Goal: Information Seeking & Learning: Learn about a topic

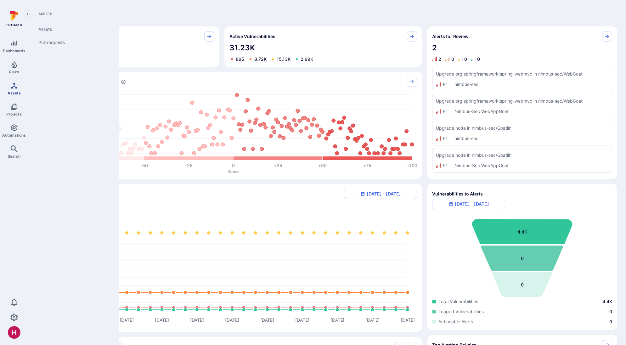
click at [14, 89] on link "Assets" at bounding box center [14, 88] width 28 height 19
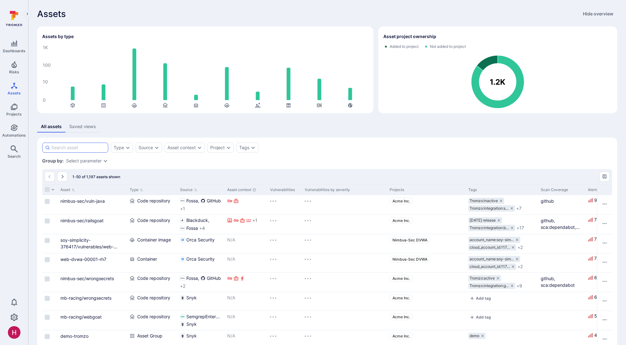
click at [87, 148] on input at bounding box center [78, 147] width 54 height 6
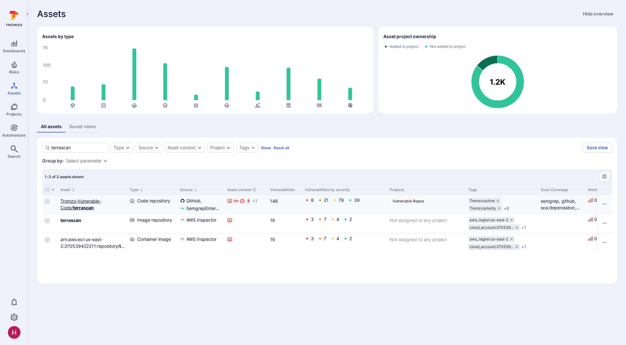
type input "terrascan"
click at [89, 206] on b "terrascan" at bounding box center [83, 207] width 21 height 5
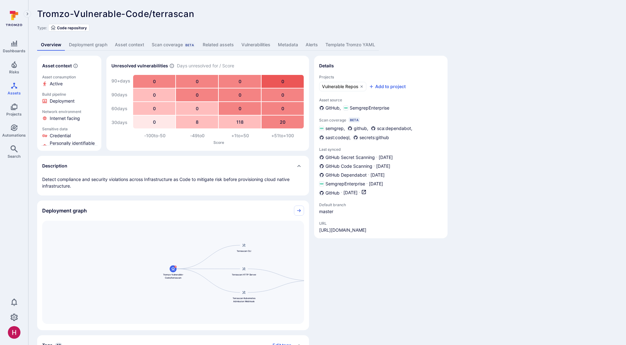
click at [84, 47] on link "Deployment graph" at bounding box center [88, 45] width 46 height 12
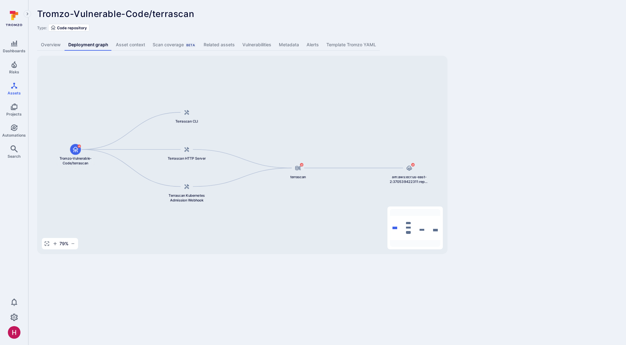
click at [257, 47] on link "Vulnerabilities" at bounding box center [256, 45] width 36 height 12
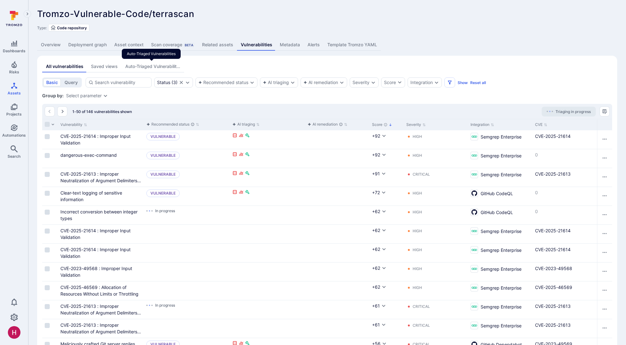
click at [160, 69] on div "Auto-Triaged Vulnerabilities" at bounding box center [152, 66] width 55 height 6
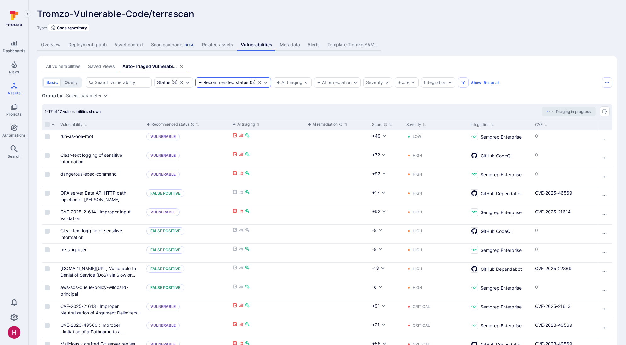
click at [230, 83] on div "Recommended status" at bounding box center [223, 82] width 50 height 5
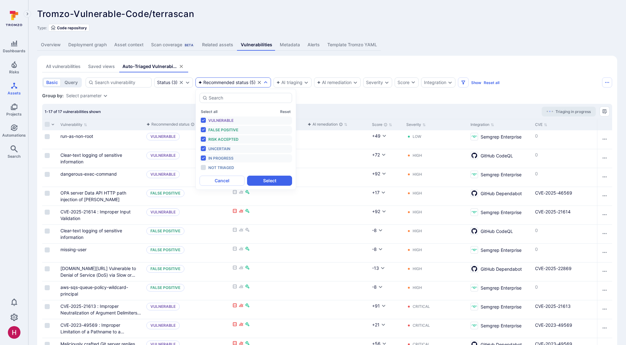
click at [224, 158] on span "In progress" at bounding box center [220, 158] width 25 height 5
click at [258, 178] on button "Select" at bounding box center [269, 181] width 45 height 10
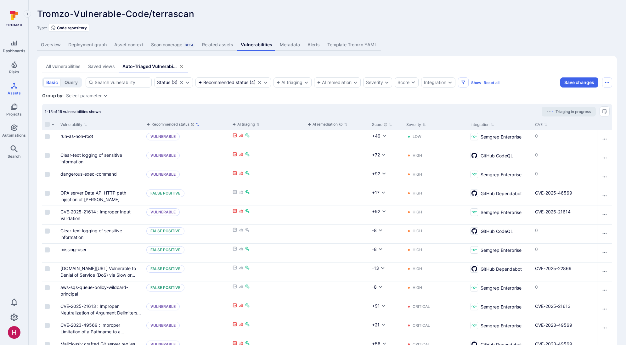
click at [162, 124] on div "Recommended status" at bounding box center [170, 124] width 48 height 6
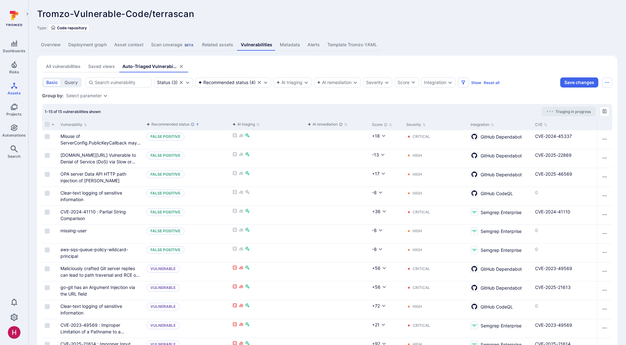
drag, startPoint x: 68, startPoint y: 66, endPoint x: 123, endPoint y: 88, distance: 59.3
click at [67, 66] on div "All vulnerabilities" at bounding box center [63, 66] width 35 height 6
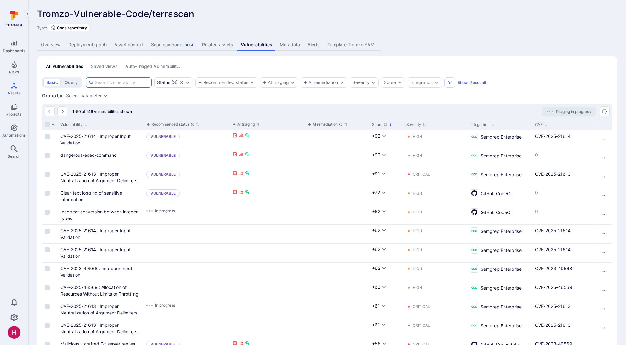
click at [96, 82] on input at bounding box center [122, 82] width 54 height 6
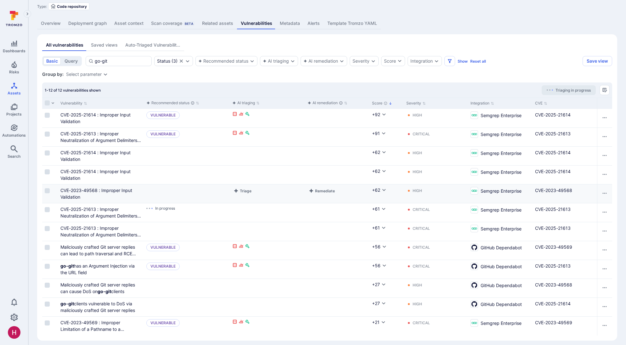
scroll to position [26, 0]
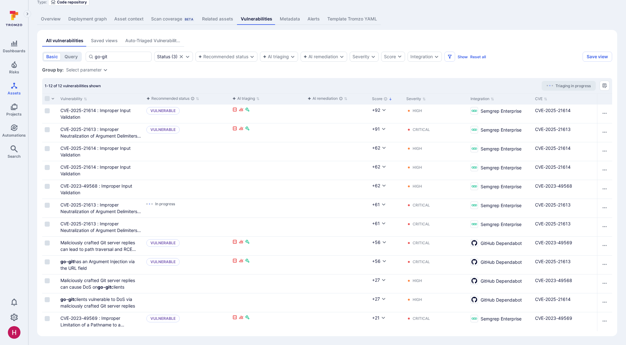
type input "go-git"
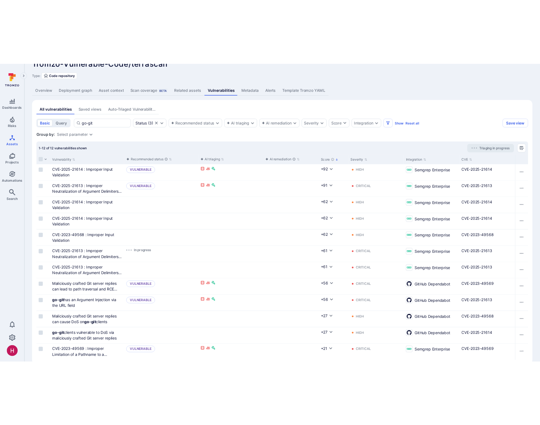
scroll to position [0, 0]
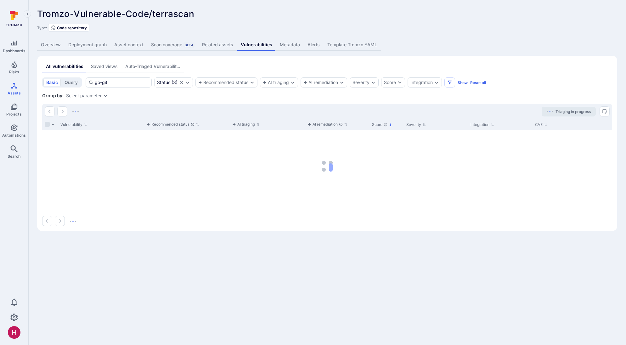
click at [85, 47] on link "Deployment graph" at bounding box center [87, 45] width 46 height 12
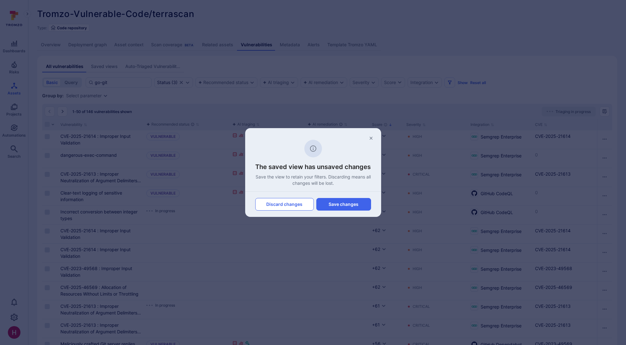
click at [299, 205] on button "Discard changes" at bounding box center [284, 204] width 59 height 13
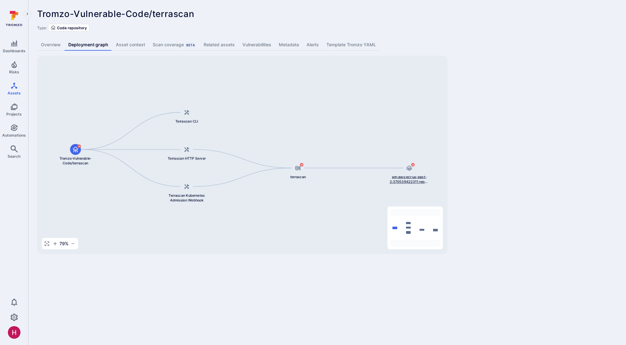
click at [403, 178] on span "arn:aws:ecr:us-east-2:370539422311:repository/terrascan/sha256:99fb441c0d3cb1fc…" at bounding box center [409, 179] width 40 height 10
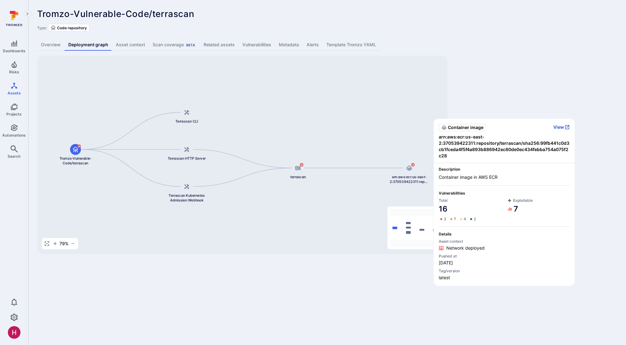
click at [562, 127] on button "View" at bounding box center [561, 127] width 16 height 6
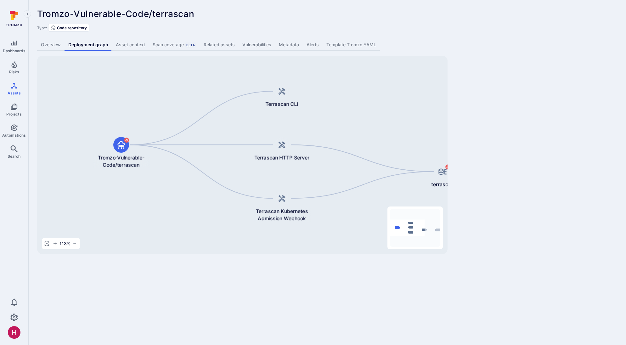
drag, startPoint x: 116, startPoint y: 132, endPoint x: 190, endPoint y: 111, distance: 76.4
click at [190, 110] on div "arn:aws:ecr:us-east-2:370539422311:repository/terrascan/sha256:99fb441c0d3cb1fc…" at bounding box center [242, 155] width 410 height 198
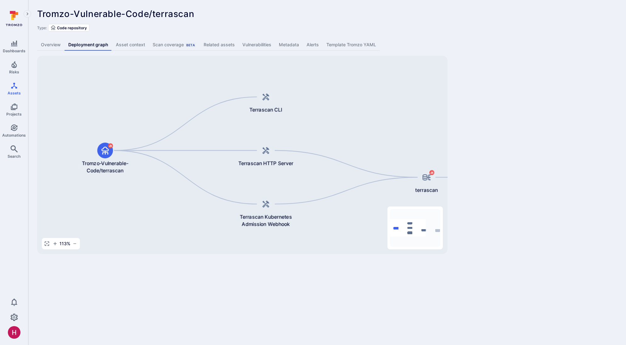
drag, startPoint x: 327, startPoint y: 111, endPoint x: 308, endPoint y: 114, distance: 19.0
click at [311, 116] on div "arn:aws:ecr:us-east-2:370539422311:repository/terrascan/sha256:99fb441c0d3cb1fc…" at bounding box center [242, 155] width 410 height 198
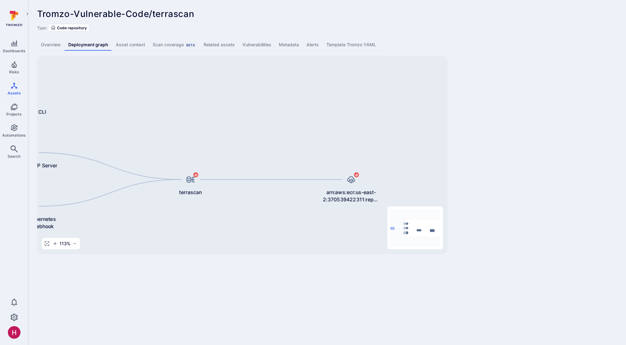
drag, startPoint x: 371, startPoint y: 130, endPoint x: 135, endPoint y: 132, distance: 235.3
click at [135, 132] on div "arn:aws:ecr:us-east-2:370539422311:repository/terrascan/sha256:99fb441c0d3cb1fc…" at bounding box center [242, 155] width 410 height 198
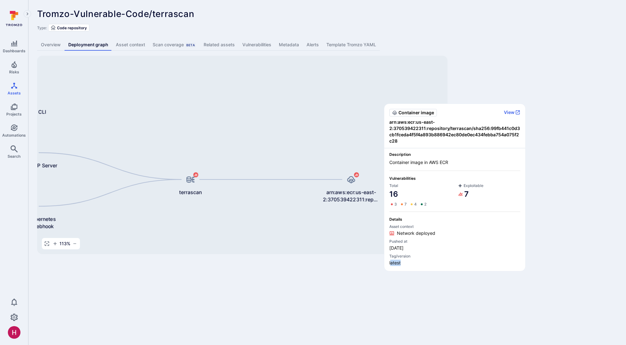
drag, startPoint x: 391, startPoint y: 262, endPoint x: 405, endPoint y: 264, distance: 14.9
click at [405, 264] on span "latest" at bounding box center [454, 262] width 131 height 6
click at [406, 264] on span "latest" at bounding box center [454, 262] width 131 height 6
drag, startPoint x: 392, startPoint y: 248, endPoint x: 415, endPoint y: 248, distance: 22.6
click at [415, 248] on span "Aug 13, 2025" at bounding box center [454, 248] width 131 height 6
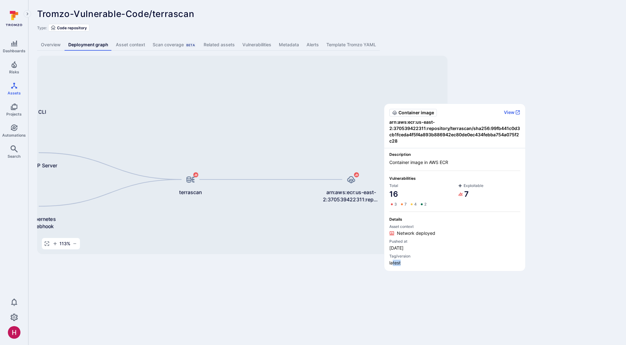
drag, startPoint x: 402, startPoint y: 265, endPoint x: 391, endPoint y: 264, distance: 10.7
click at [392, 264] on span "latest" at bounding box center [454, 262] width 131 height 6
click at [511, 111] on button "View" at bounding box center [512, 112] width 16 height 6
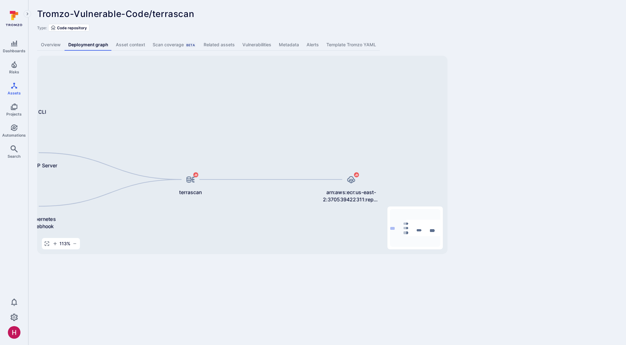
click at [54, 45] on link "Overview" at bounding box center [50, 45] width 27 height 12
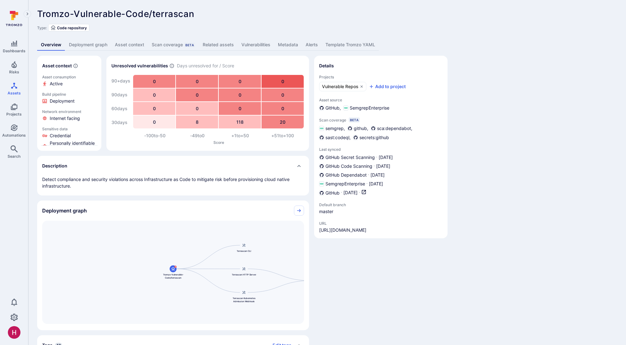
drag, startPoint x: 620, startPoint y: 341, endPoint x: 612, endPoint y: 343, distance: 7.8
click at [610, 343] on div "Tromzo-Vulnerable-Code/terrascan ... Show more Type: Code repository Overview D…" at bounding box center [326, 215] width 597 height 430
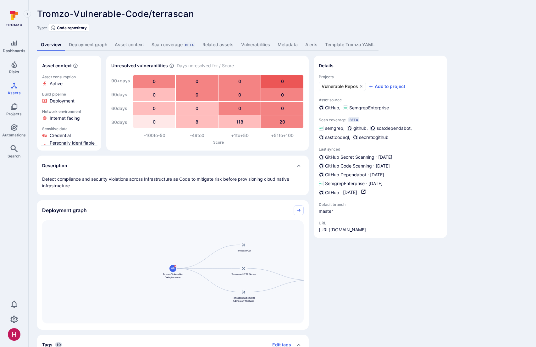
click at [59, 44] on link "Overview" at bounding box center [51, 45] width 28 height 12
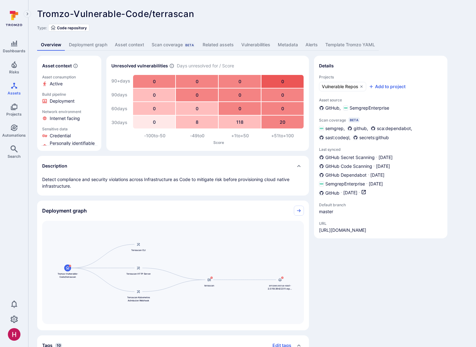
drag, startPoint x: 231, startPoint y: 230, endPoint x: 126, endPoint y: 229, distance: 105.1
click at [126, 229] on div "arn:aws:ecr:us-east-2:370539422311:repository/terrascan/sha256:99fb441c0d3cb1fc…" at bounding box center [173, 271] width 262 height 103
click at [300, 209] on icon "Collapse" at bounding box center [298, 210] width 5 height 5
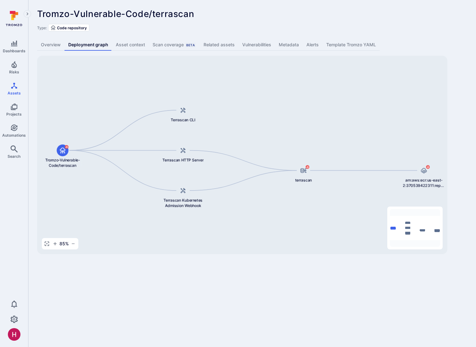
click at [46, 44] on link "Overview" at bounding box center [50, 45] width 27 height 12
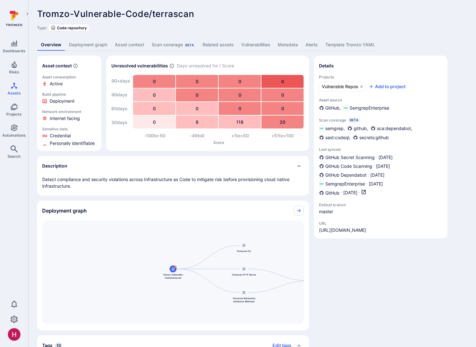
click at [15, 15] on icon at bounding box center [16, 15] width 6 height 6
drag, startPoint x: 151, startPoint y: 15, endPoint x: 197, endPoint y: 16, distance: 45.3
click at [197, 16] on div "Tromzo-Vulnerable-Code/terrascan ... Show more" at bounding box center [207, 14] width 340 height 10
click at [98, 46] on link "Deployment graph" at bounding box center [88, 45] width 46 height 12
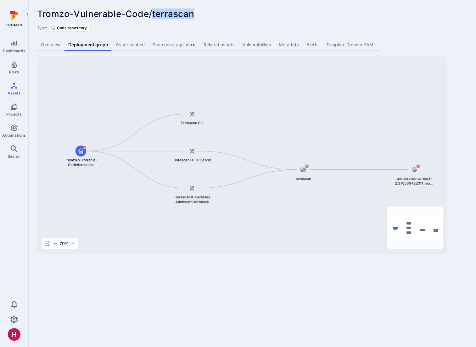
drag, startPoint x: 87, startPoint y: 184, endPoint x: 147, endPoint y: 189, distance: 59.6
click at [147, 189] on div "arn:aws:ecr:us-east-2:370539422311:repository/terrascan/sha256:99fb441c0d3cb1fc…" at bounding box center [242, 155] width 410 height 198
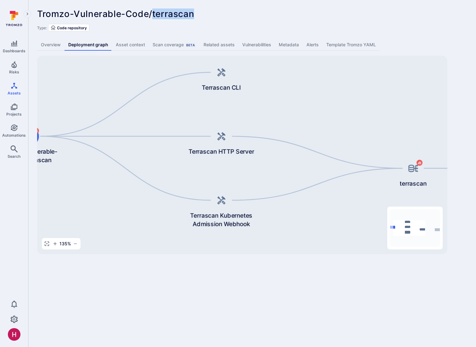
drag, startPoint x: 220, startPoint y: 201, endPoint x: 114, endPoint y: 201, distance: 105.7
click at [114, 201] on div "arn:aws:ecr:us-east-2:370539422311:repository/terrascan/sha256:99fb441c0d3cb1fc…" at bounding box center [242, 155] width 410 height 198
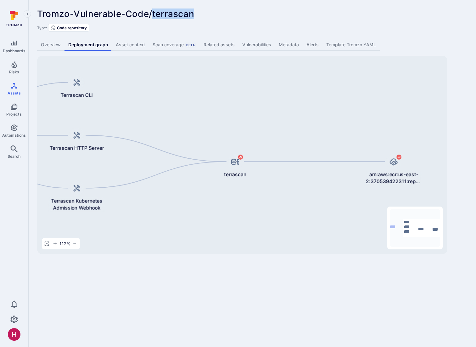
drag, startPoint x: 355, startPoint y: 125, endPoint x: 194, endPoint y: 126, distance: 161.0
click at [194, 126] on div "arn:aws:ecr:us-east-2:370539422311:repository/terrascan/sha256:99fb441c0d3cb1fc…" at bounding box center [242, 155] width 410 height 198
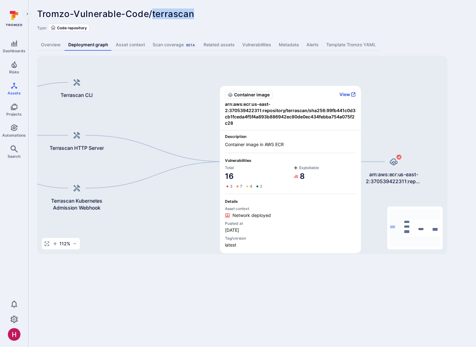
click at [345, 94] on button "View" at bounding box center [347, 95] width 16 height 6
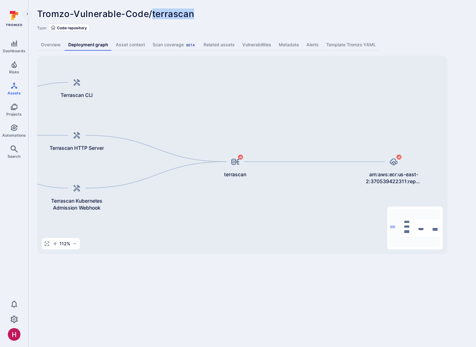
click at [46, 42] on link "Overview" at bounding box center [50, 45] width 27 height 12
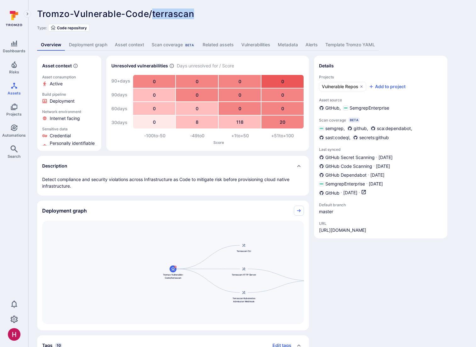
click at [14, 19] on icon at bounding box center [14, 19] width 28 height 22
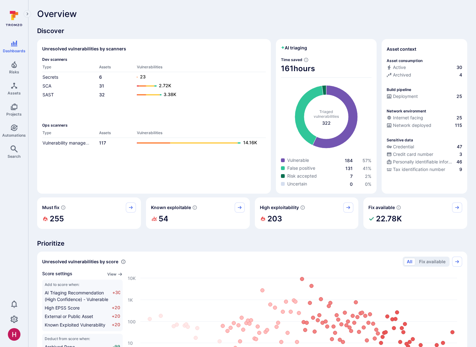
click at [171, 16] on div "Overview" at bounding box center [252, 14] width 430 height 10
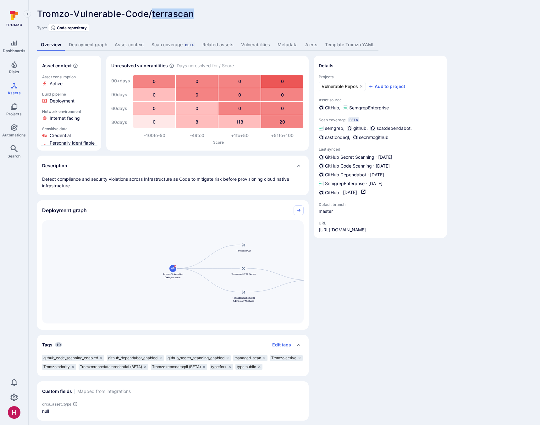
drag, startPoint x: 153, startPoint y: 14, endPoint x: 202, endPoint y: 16, distance: 49.7
click at [202, 16] on div "Tromzo-Vulnerable-Code/terrascan ... Show more" at bounding box center [239, 14] width 404 height 10
click at [102, 44] on link "Deployment graph" at bounding box center [88, 45] width 46 height 12
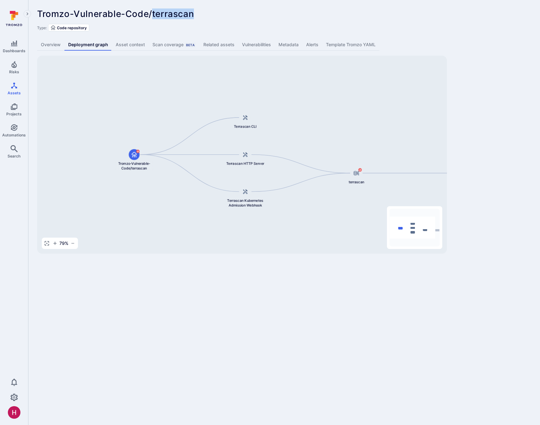
drag, startPoint x: 106, startPoint y: 105, endPoint x: 159, endPoint y: 110, distance: 53.1
click at [159, 110] on div "arn:aws:ecr:us-east-2:370539422311:repository/terrascan/sha256:99fb441c0d3cb1fc…" at bounding box center [242, 155] width 410 height 198
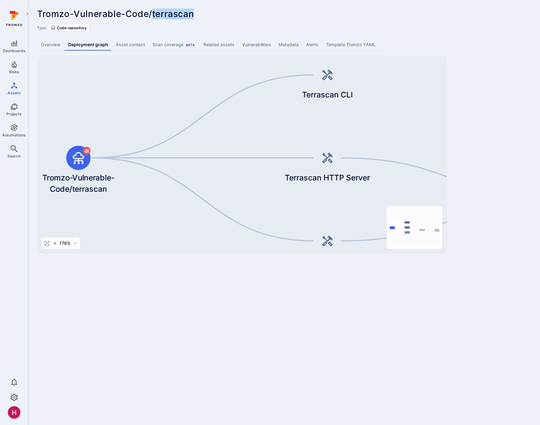
drag, startPoint x: 187, startPoint y: 128, endPoint x: 120, endPoint y: 116, distance: 68.4
click at [120, 116] on div "arn:aws:ecr:us-east-2:370539422311:repository/terrascan/sha256:99fb441c0d3cb1fc…" at bounding box center [242, 155] width 410 height 198
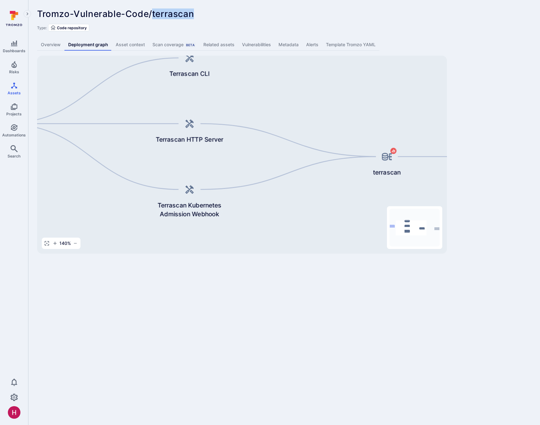
drag, startPoint x: 364, startPoint y: 132, endPoint x: 264, endPoint y: 106, distance: 103.5
click at [264, 106] on div "arn:aws:ecr:us-east-2:370539422311:repository/terrascan/sha256:99fb441c0d3cb1fc…" at bounding box center [242, 155] width 410 height 198
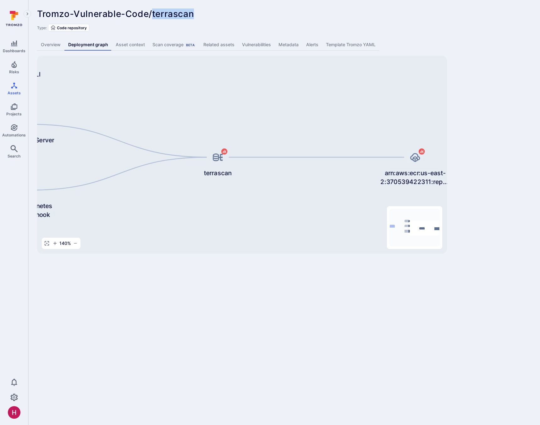
drag, startPoint x: 361, startPoint y: 117, endPoint x: 190, endPoint y: 117, distance: 170.8
click at [190, 117] on div "arn:aws:ecr:us-east-2:370539422311:repository/terrascan/sha256:99fb441c0d3cb1fc…" at bounding box center [242, 155] width 410 height 198
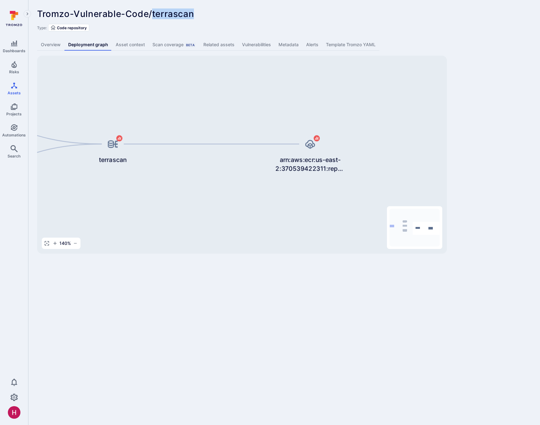
drag, startPoint x: 316, startPoint y: 104, endPoint x: 212, endPoint y: 91, distance: 104.3
click at [212, 91] on div "arn:aws:ecr:us-east-2:370539422311:repository/terrascan/sha256:99fb441c0d3cb1fc…" at bounding box center [242, 155] width 410 height 198
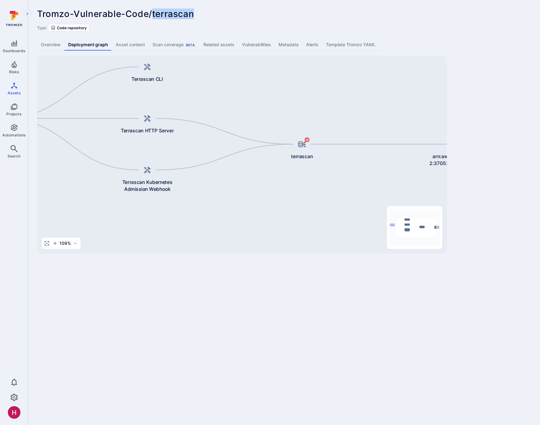
drag, startPoint x: 206, startPoint y: 178, endPoint x: 349, endPoint y: 170, distance: 144.0
click at [349, 170] on div "arn:aws:ecr:us-east-2:370539422311:repository/terrascan/sha256:99fb441c0d3cb1fc…" at bounding box center [242, 155] width 410 height 198
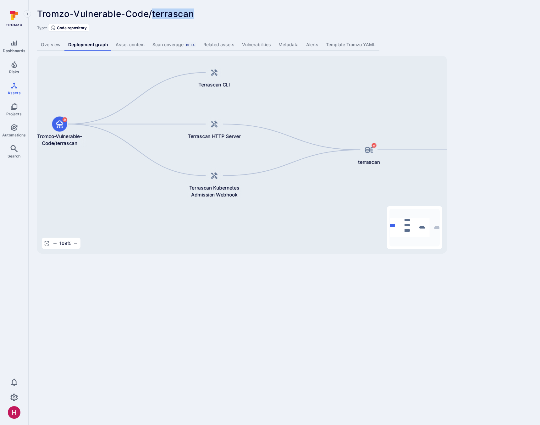
drag, startPoint x: 249, startPoint y: 184, endPoint x: 316, endPoint y: 189, distance: 67.2
click at [316, 189] on div "arn:aws:ecr:us-east-2:370539422311:repository/terrascan/sha256:99fb441c0d3cb1fc…" at bounding box center [242, 155] width 410 height 198
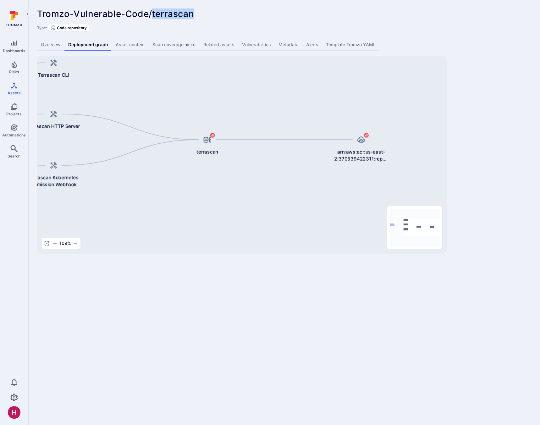
drag, startPoint x: 343, startPoint y: 195, endPoint x: 181, endPoint y: 185, distance: 162.6
click at [181, 185] on div "arn:aws:ecr:us-east-2:370539422311:repository/terrascan/sha256:99fb441c0d3cb1fc…" at bounding box center [242, 155] width 410 height 198
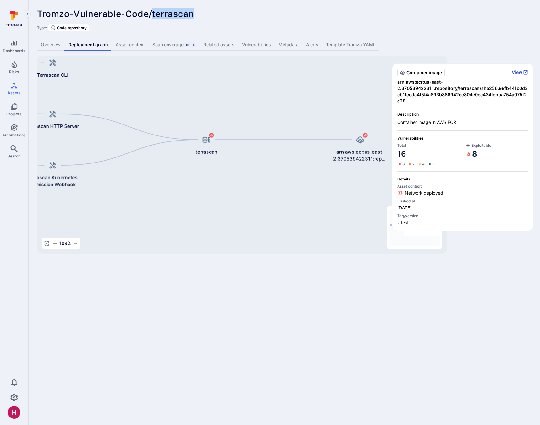
click at [521, 72] on button "View" at bounding box center [520, 73] width 16 height 6
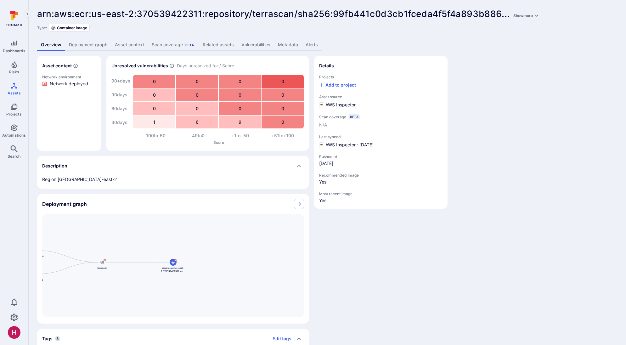
click at [264, 45] on link "Vulnerabilities" at bounding box center [255, 45] width 36 height 12
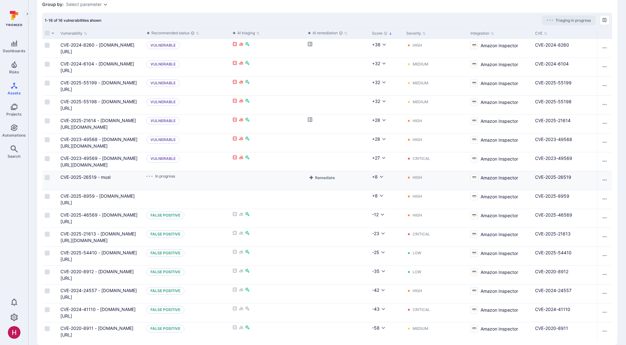
scroll to position [101, 0]
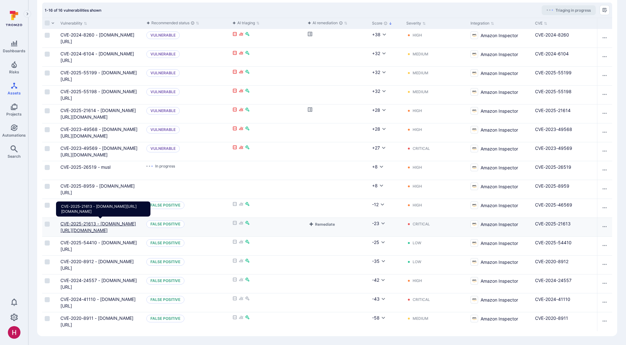
click at [136, 222] on link "CVE-2025-21613 - gopkg.in/src-d/go-git.v4" at bounding box center [97, 227] width 75 height 12
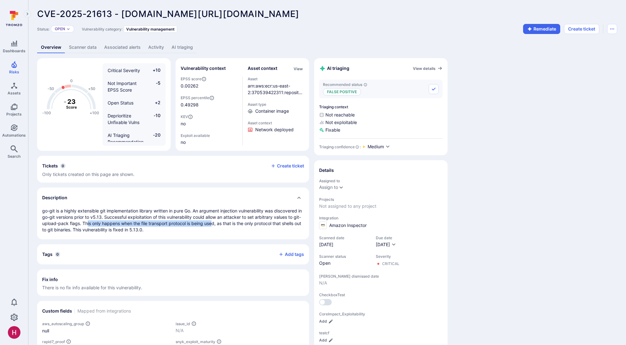
drag, startPoint x: 95, startPoint y: 222, endPoint x: 221, endPoint y: 225, distance: 126.2
click at [221, 225] on p "go-git is a highly extensible git implementation library written in pure Go. An…" at bounding box center [173, 220] width 262 height 25
click at [85, 49] on link "Scanner data" at bounding box center [82, 48] width 35 height 12
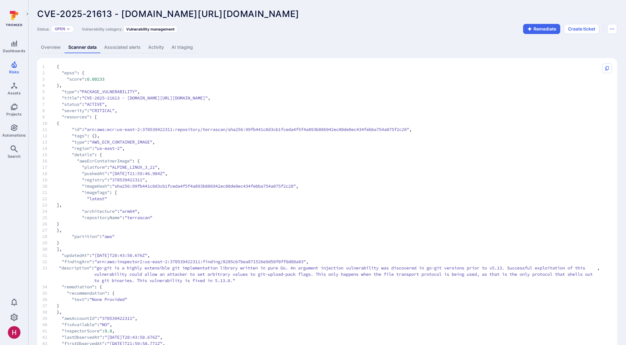
click at [188, 50] on link "AI triaging" at bounding box center [182, 48] width 29 height 12
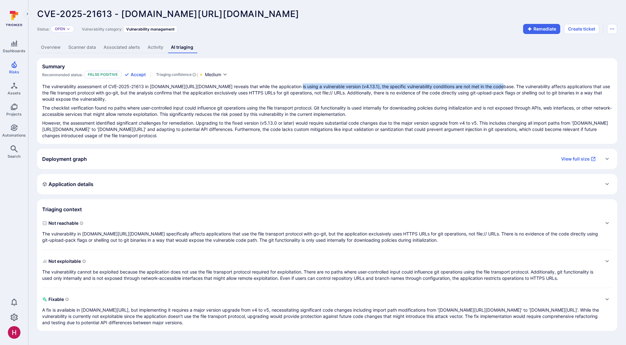
drag, startPoint x: 288, startPoint y: 84, endPoint x: 490, endPoint y: 87, distance: 202.6
click at [490, 87] on p "The vulnerability assessment of CVE-2025-21613 in gopkg.in/src-d/go-git.v4 reve…" at bounding box center [327, 92] width 570 height 19
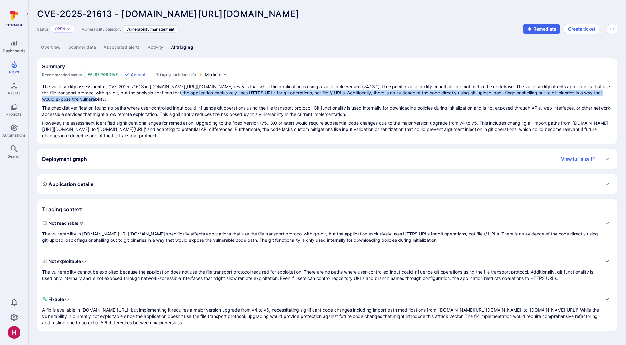
drag, startPoint x: 182, startPoint y: 93, endPoint x: 603, endPoint y: 97, distance: 421.5
click at [603, 97] on p "The vulnerability assessment of CVE-2025-21613 in gopkg.in/src-d/go-git.v4 reve…" at bounding box center [327, 92] width 570 height 19
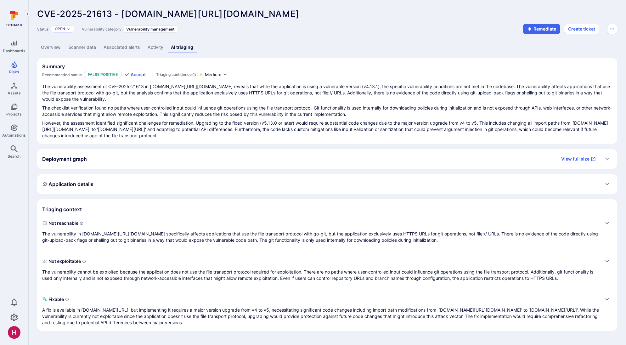
click at [304, 103] on div "The vulnerability assessment of CVE-2025-21613 in gopkg.in/src-d/go-git.v4 reve…" at bounding box center [327, 110] width 570 height 55
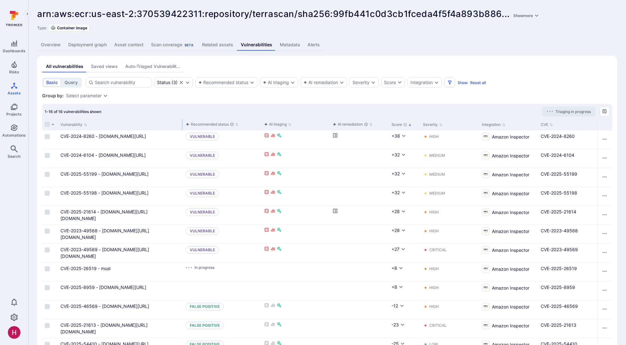
drag, startPoint x: 143, startPoint y: 125, endPoint x: 180, endPoint y: 126, distance: 37.5
click at [180, 126] on div "Vulnerability" at bounding box center [120, 124] width 125 height 11
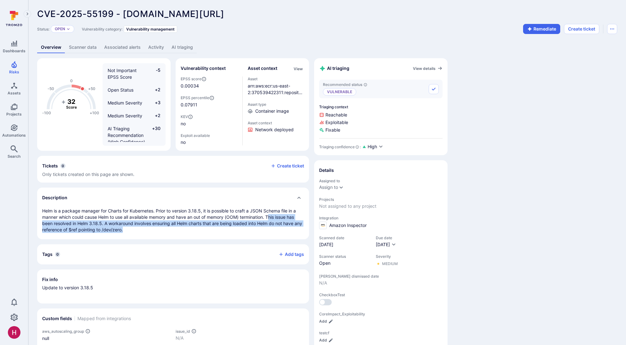
drag, startPoint x: 270, startPoint y: 216, endPoint x: 270, endPoint y: 226, distance: 10.1
click at [270, 226] on p "Helm is a package manager for Charts for Kubernetes. Prior to version 3.18.5, i…" at bounding box center [173, 220] width 262 height 25
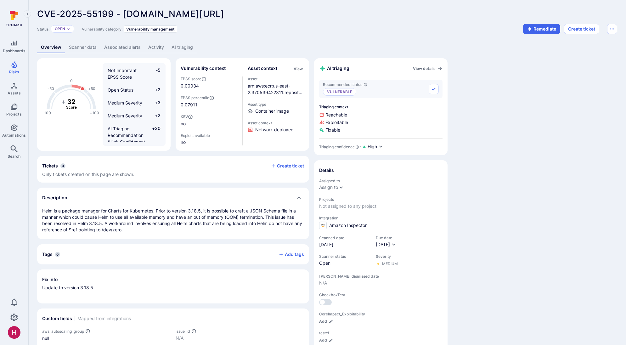
click at [177, 49] on link "AI triaging" at bounding box center [182, 48] width 29 height 12
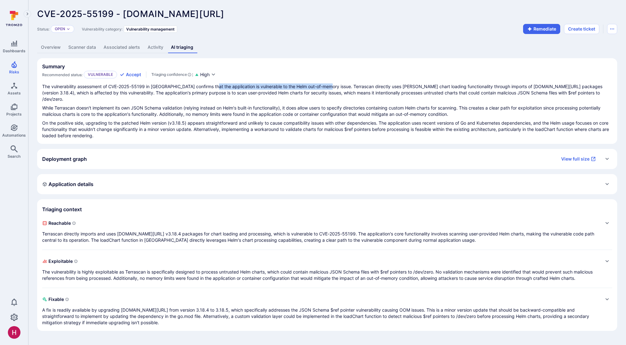
drag, startPoint x: 214, startPoint y: 87, endPoint x: 330, endPoint y: 88, distance: 115.4
click at [330, 88] on p "The vulnerability assessment of CVE-2025-55199 in Terrascan confirms that the a…" at bounding box center [327, 92] width 570 height 19
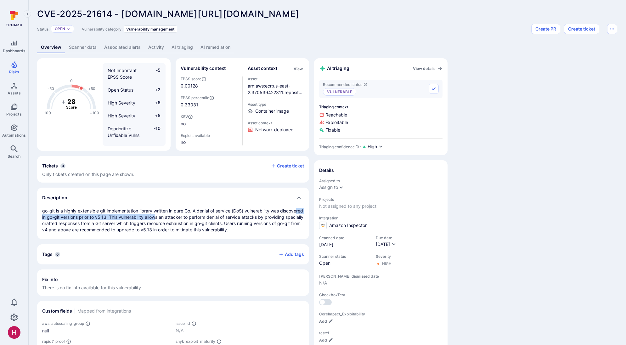
drag, startPoint x: 132, startPoint y: 218, endPoint x: 179, endPoint y: 219, distance: 47.2
click at [179, 219] on p "go-git is a highly extensible git implementation library written in pure Go. A …" at bounding box center [173, 220] width 262 height 25
click at [179, 46] on link "AI triaging" at bounding box center [182, 48] width 29 height 12
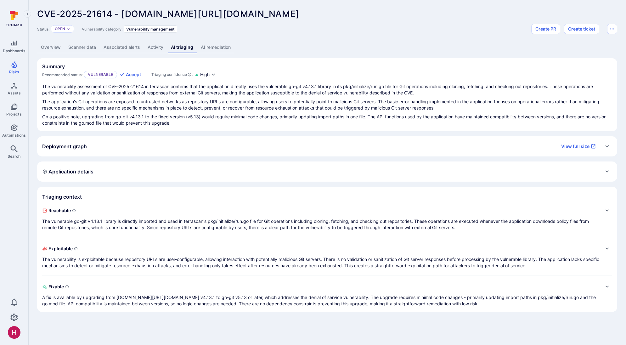
click at [224, 48] on link "AI remediation" at bounding box center [215, 48] width 37 height 12
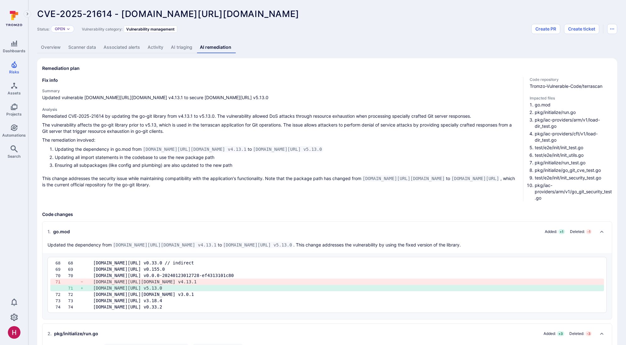
click at [181, 45] on link "AI triaging" at bounding box center [181, 48] width 29 height 12
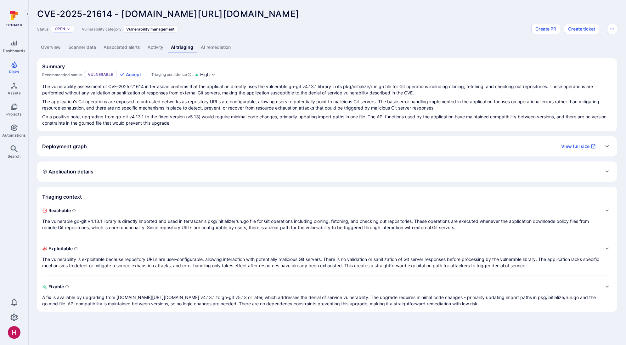
drag, startPoint x: 150, startPoint y: 86, endPoint x: 236, endPoint y: 86, distance: 85.9
click at [236, 86] on p "The vulnerability assessment of CVE-2025-21614 in terrascan confirms that the a…" at bounding box center [327, 89] width 570 height 13
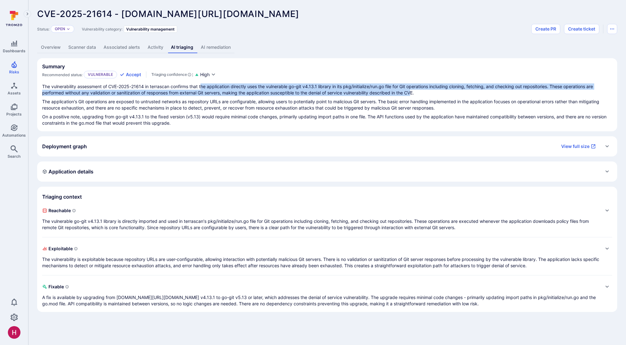
drag, startPoint x: 210, startPoint y: 86, endPoint x: 414, endPoint y: 93, distance: 203.9
click at [414, 93] on p "The vulnerability assessment of CVE-2025-21614 in terrascan confirms that the a…" at bounding box center [327, 89] width 570 height 13
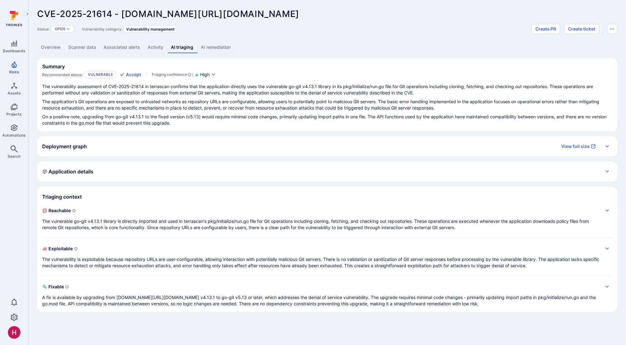
click at [414, 93] on p "The vulnerability assessment of CVE-2025-21614 in terrascan confirms that the a…" at bounding box center [327, 89] width 570 height 13
drag, startPoint x: 402, startPoint y: 86, endPoint x: 551, endPoint y: 88, distance: 148.8
click at [551, 88] on p "The vulnerability assessment of CVE-2025-21614 in terrascan confirms that the a…" at bounding box center [327, 89] width 570 height 13
click at [552, 88] on p "The vulnerability assessment of CVE-2025-21614 in terrascan confirms that the a…" at bounding box center [327, 89] width 570 height 13
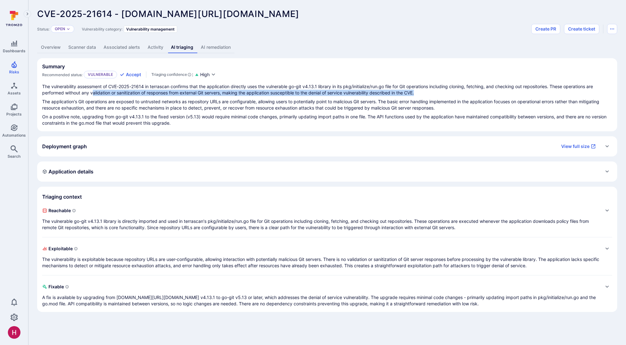
drag, startPoint x: 99, startPoint y: 93, endPoint x: 428, endPoint y: 92, distance: 328.7
click at [428, 92] on p "The vulnerability assessment of CVE-2025-21614 in terrascan confirms that the a…" at bounding box center [327, 89] width 570 height 13
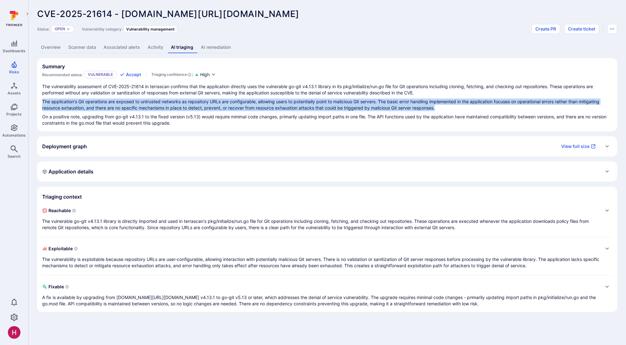
drag, startPoint x: 41, startPoint y: 100, endPoint x: 445, endPoint y: 109, distance: 404.6
click at [445, 109] on section "Summary Recommended status: Vulnerable Accept Triaging confidence : High The vu…" at bounding box center [327, 94] width 580 height 73
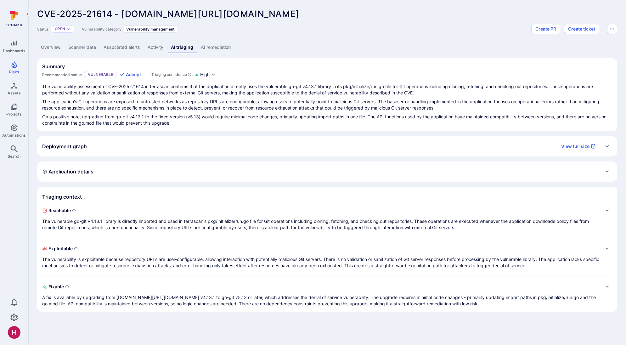
click at [446, 109] on p "The application's Git operations are exposed to untrusted networks as repositor…" at bounding box center [327, 104] width 570 height 13
click at [112, 219] on p "The vulnerable go-git v4.13.1 library is directly imported and used in terrasca…" at bounding box center [320, 224] width 557 height 13
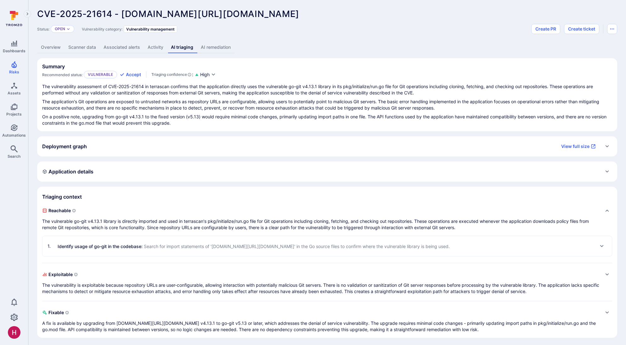
click at [123, 247] on p "Identify usage of go-git in the codebase : Search for import statements of 'gop…" at bounding box center [254, 246] width 392 height 7
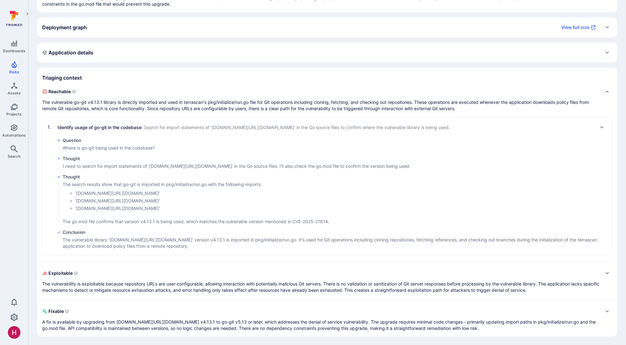
scroll to position [119, 0]
click at [163, 286] on p "The vulnerability is exploitable because repository URLs are user-configurable,…" at bounding box center [320, 286] width 557 height 13
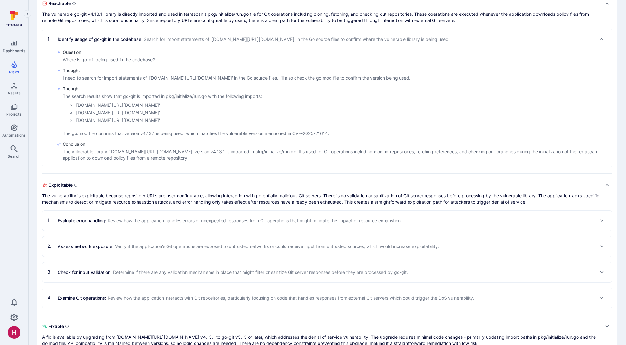
scroll to position [222, 0]
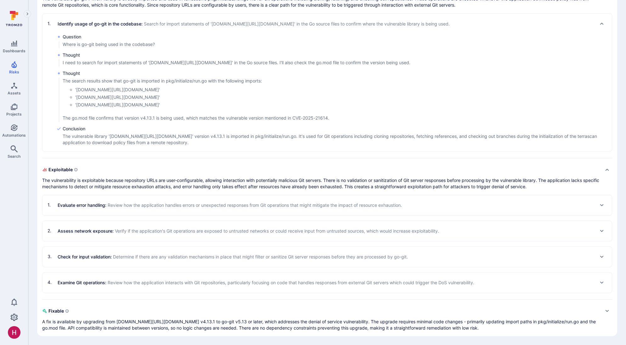
click at [156, 258] on span "Determine if there are any validation mechanisms in place that might filter or …" at bounding box center [260, 256] width 295 height 5
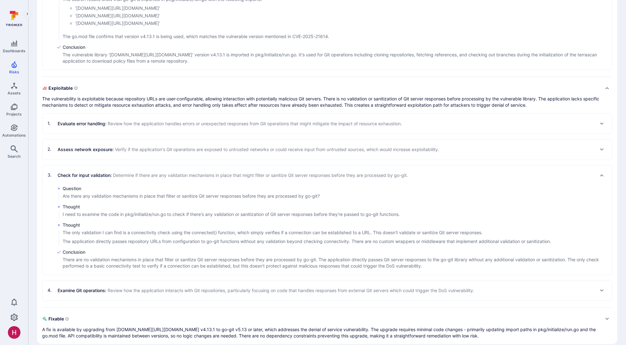
scroll to position [312, 0]
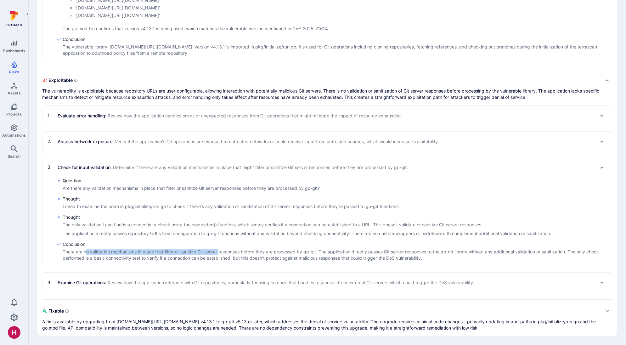
drag, startPoint x: 89, startPoint y: 253, endPoint x: 220, endPoint y: 252, distance: 131.2
click at [220, 252] on p "There are no validation mechanisms in place that filter or sanitize Git server …" at bounding box center [337, 254] width 549 height 13
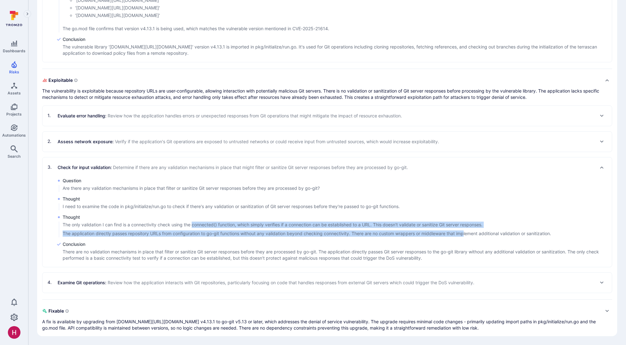
drag, startPoint x: 193, startPoint y: 226, endPoint x: 467, endPoint y: 231, distance: 273.7
click at [467, 231] on div "The only validation I can find is a connectivity check using the connected() fu…" at bounding box center [307, 228] width 488 height 15
click at [450, 233] on p "The application directly passes repository URLs from configuration to go-git fu…" at bounding box center [307, 233] width 488 height 6
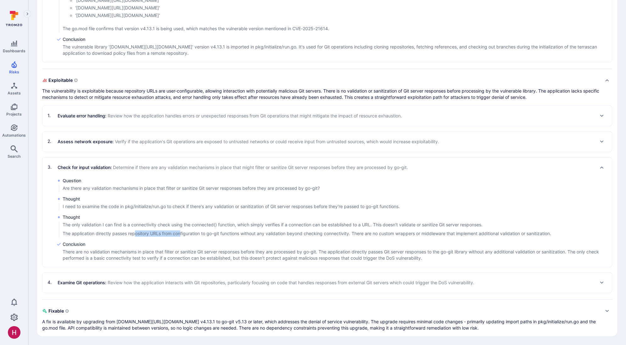
drag, startPoint x: 178, startPoint y: 233, endPoint x: 182, endPoint y: 233, distance: 4.1
click at [182, 233] on p "The application directly passes repository URLs from configuration to go-git fu…" at bounding box center [307, 233] width 488 height 6
click at [169, 239] on div "Question Are there any validation mechanisms in place that filter or sanitize G…" at bounding box center [326, 219] width 569 height 84
drag, startPoint x: 64, startPoint y: 233, endPoint x: 353, endPoint y: 235, distance: 288.7
click at [353, 235] on p "The application directly passes repository URLs from configuration to go-git fu…" at bounding box center [307, 233] width 488 height 6
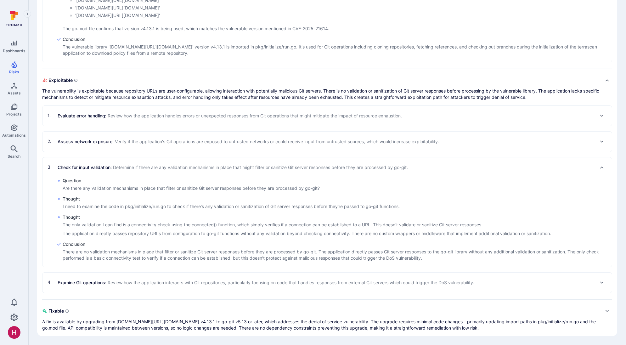
click at [354, 234] on p "The application directly passes repository URLs from configuration to go-git fu…" at bounding box center [307, 233] width 488 height 6
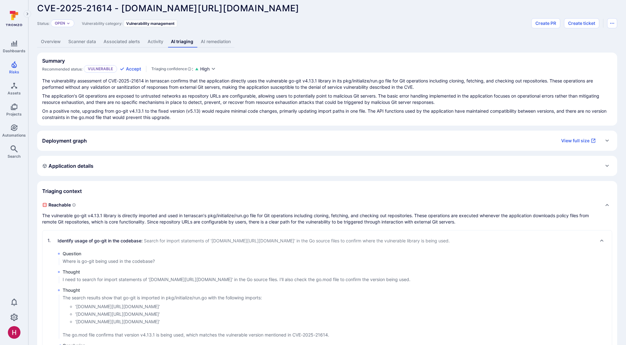
scroll to position [0, 0]
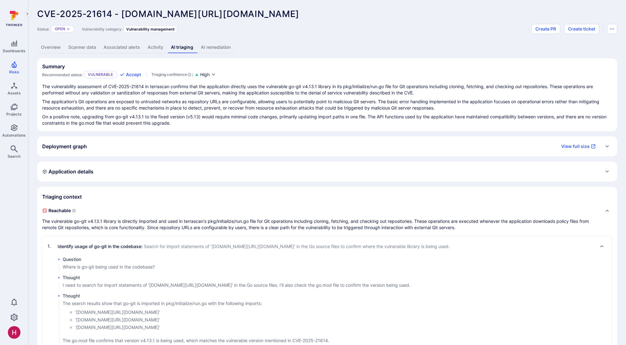
click at [52, 50] on link "Overview" at bounding box center [50, 48] width 27 height 12
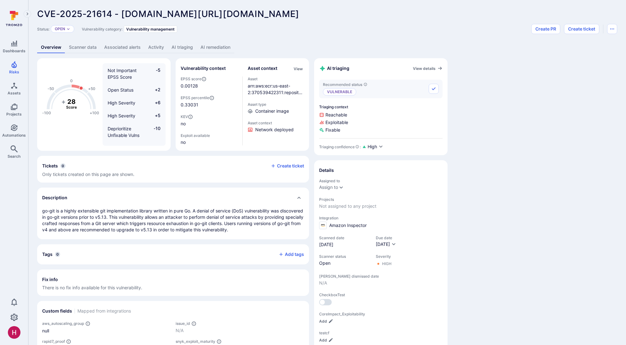
click at [228, 48] on link "AI remediation" at bounding box center [215, 48] width 37 height 12
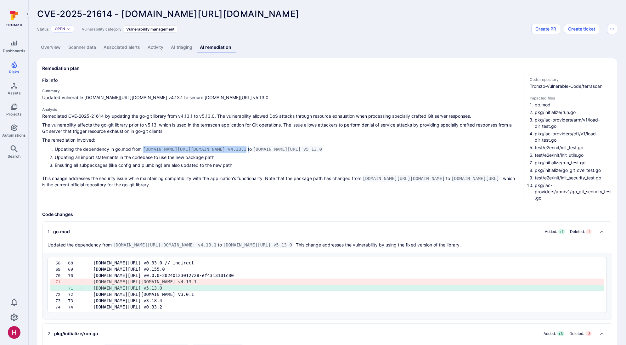
drag, startPoint x: 142, startPoint y: 150, endPoint x: 231, endPoint y: 150, distance: 89.6
click at [231, 150] on li "Updating the dependency in go.mod from gopkg.in/src-d/go-git.v4 v4.13.1 to gith…" at bounding box center [286, 149] width 463 height 7
drag, startPoint x: 246, startPoint y: 150, endPoint x: 260, endPoint y: 157, distance: 15.1
click at [334, 150] on li "Updating the dependency in go.mod from gopkg.in/src-d/go-git.v4 v4.13.1 to gith…" at bounding box center [286, 149] width 463 height 7
drag, startPoint x: 55, startPoint y: 158, endPoint x: 227, endPoint y: 160, distance: 171.7
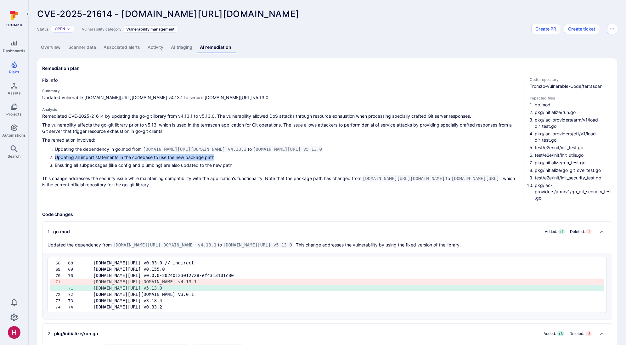
click at [227, 160] on li "Updating all import statements in the codebase to use the new package path" at bounding box center [286, 157] width 463 height 7
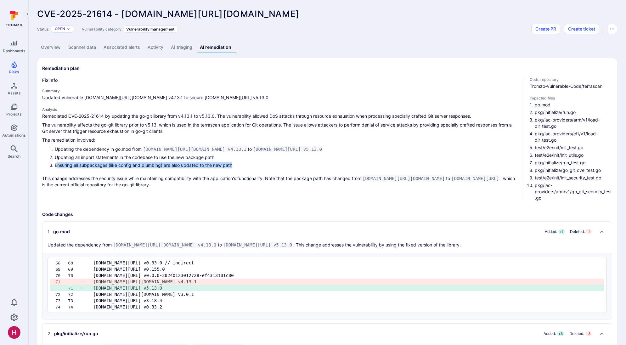
drag, startPoint x: 57, startPoint y: 166, endPoint x: 243, endPoint y: 167, distance: 185.9
click at [243, 167] on li "Ensuring all subpackages (like config and plumbing) are also updated to the new…" at bounding box center [286, 165] width 463 height 7
